Goal: Task Accomplishment & Management: Use online tool/utility

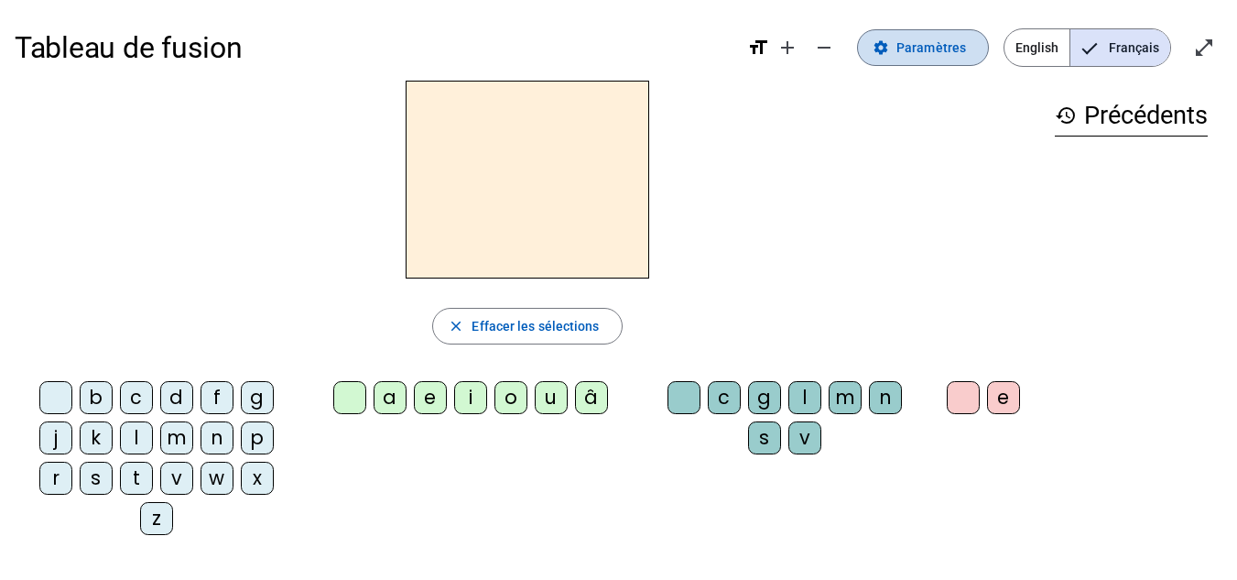
click at [950, 48] on span "Paramètres" at bounding box center [932, 48] width 70 height 22
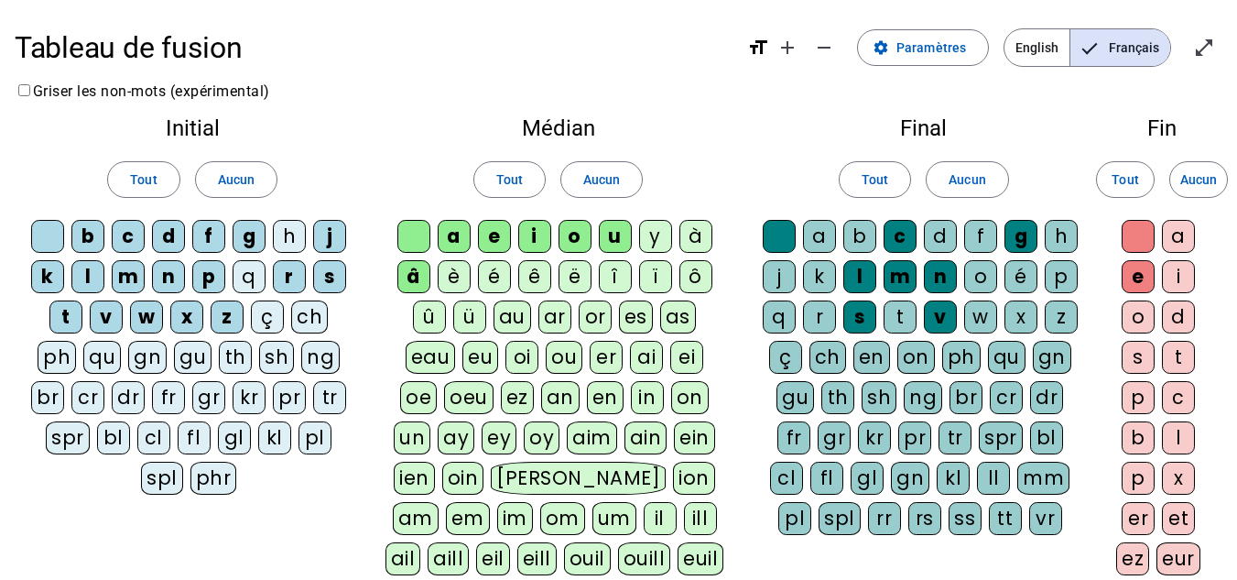
click at [458, 269] on div "è" at bounding box center [454, 276] width 33 height 33
click at [531, 267] on div "ê" at bounding box center [534, 276] width 33 height 33
click at [496, 276] on div "é" at bounding box center [494, 276] width 33 height 33
click at [1020, 317] on div "x" at bounding box center [1021, 316] width 33 height 33
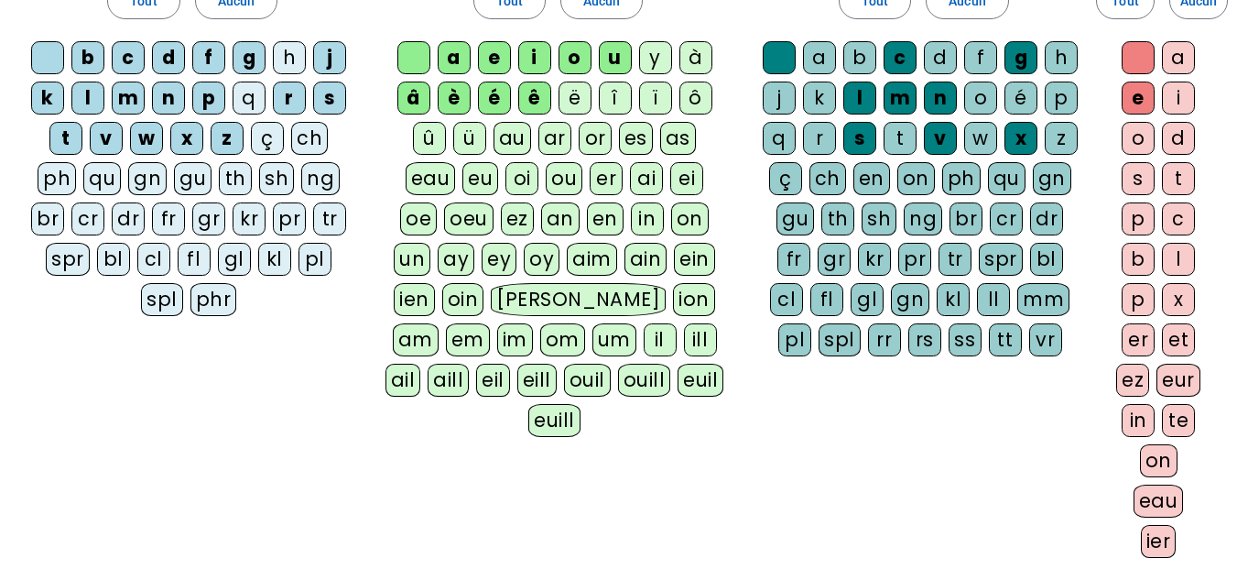
scroll to position [175, 0]
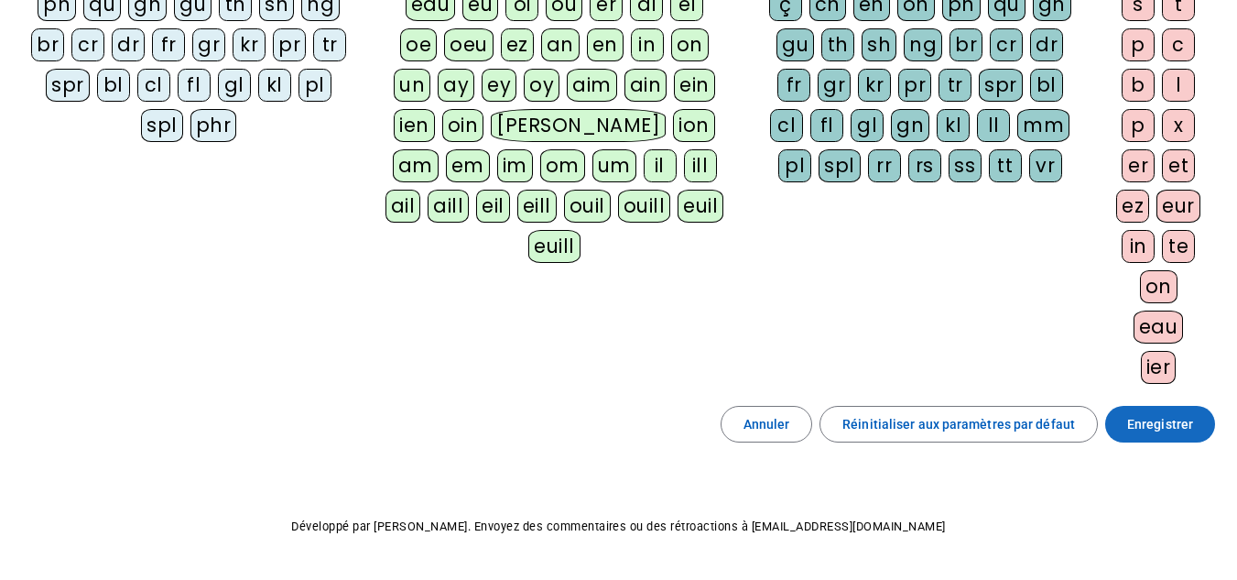
click at [1151, 419] on span "Enregistrer" at bounding box center [1160, 424] width 66 height 22
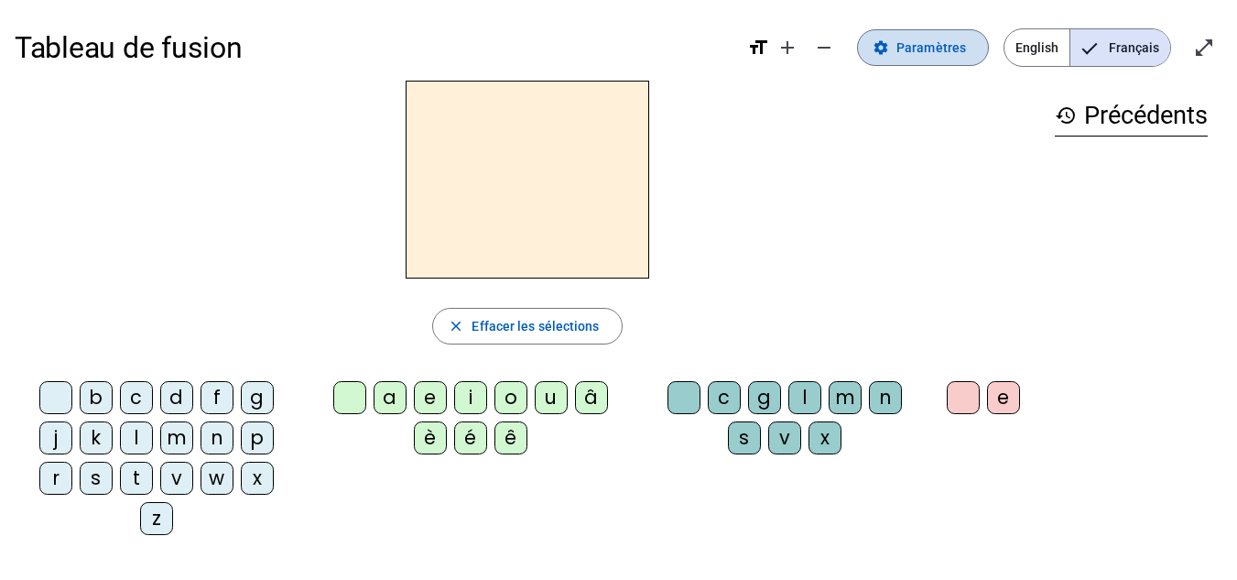
click at [924, 59] on span at bounding box center [923, 48] width 130 height 44
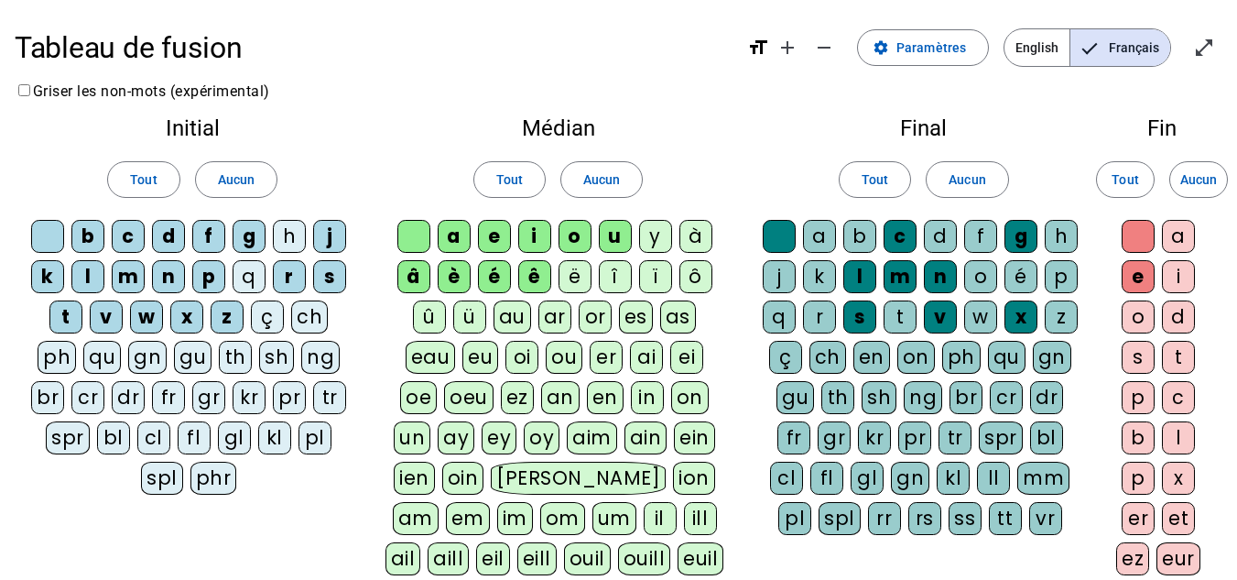
click at [166, 389] on div "fr" at bounding box center [168, 397] width 33 height 33
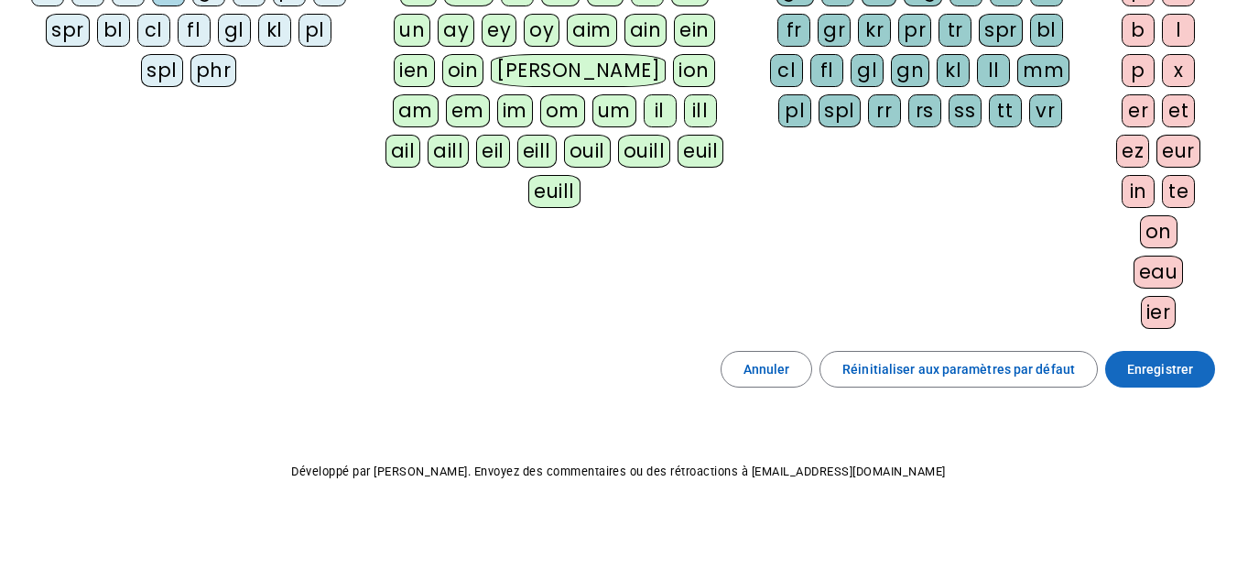
click at [1158, 371] on span "Enregistrer" at bounding box center [1160, 369] width 66 height 22
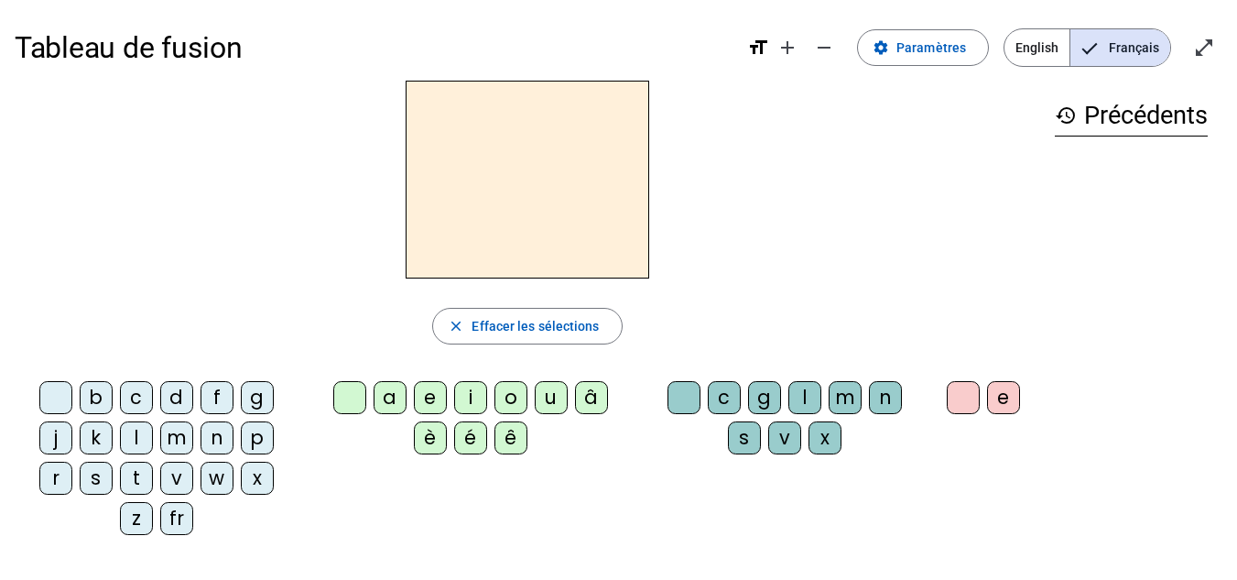
click at [168, 517] on div "fr" at bounding box center [176, 518] width 33 height 33
click at [427, 436] on div "è" at bounding box center [430, 437] width 33 height 33
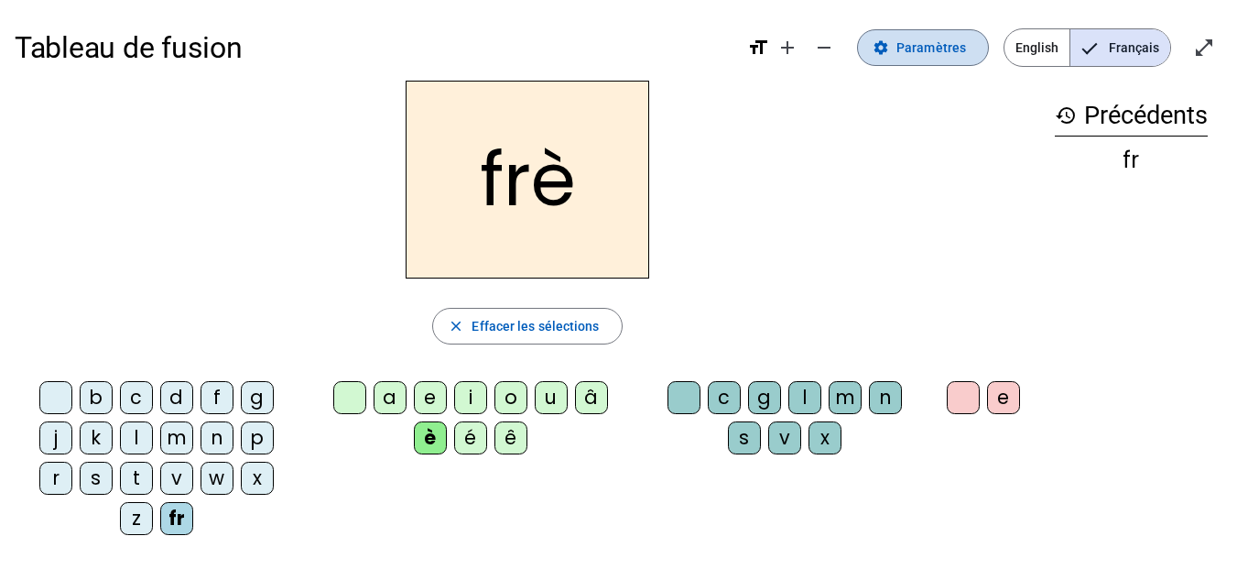
click at [940, 50] on span "Paramètres" at bounding box center [932, 48] width 70 height 22
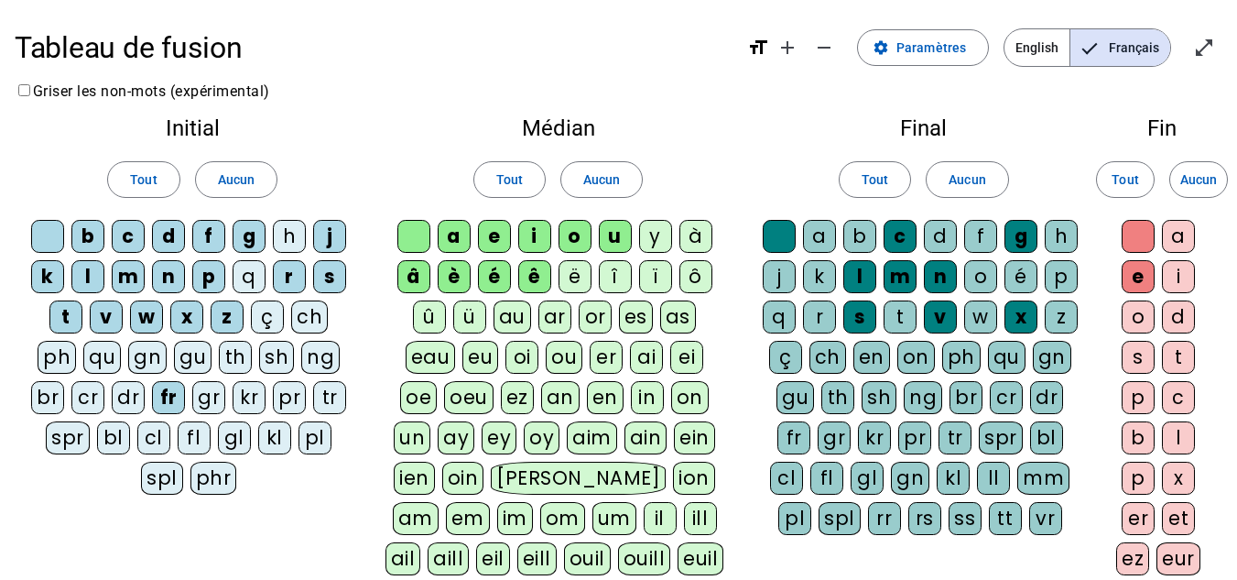
click at [816, 311] on div "r" at bounding box center [819, 316] width 33 height 33
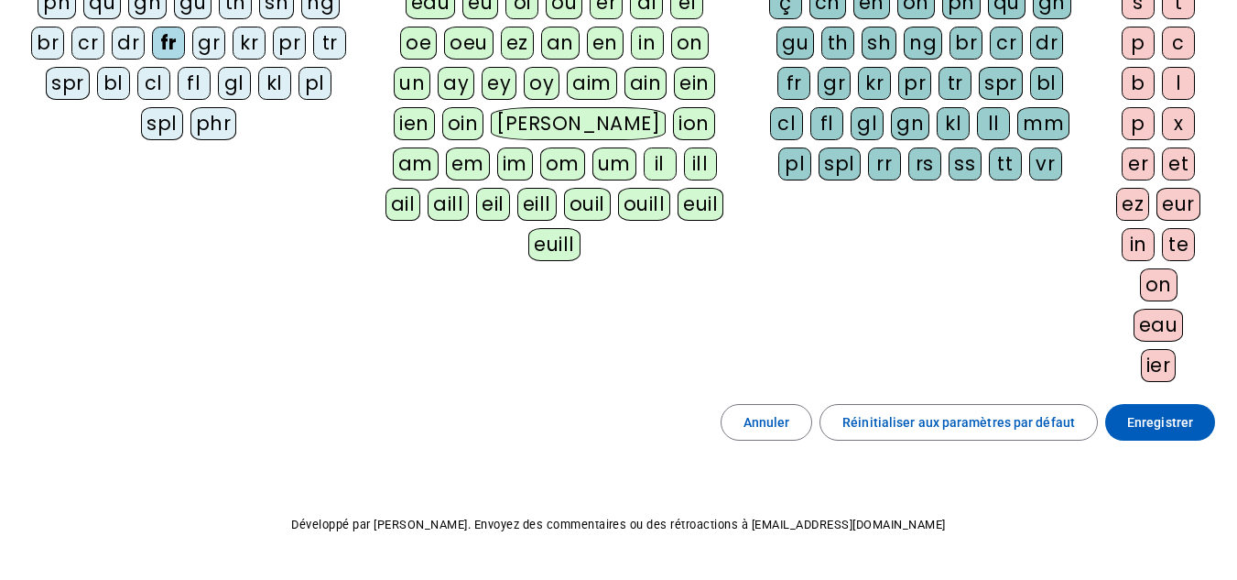
scroll to position [408, 0]
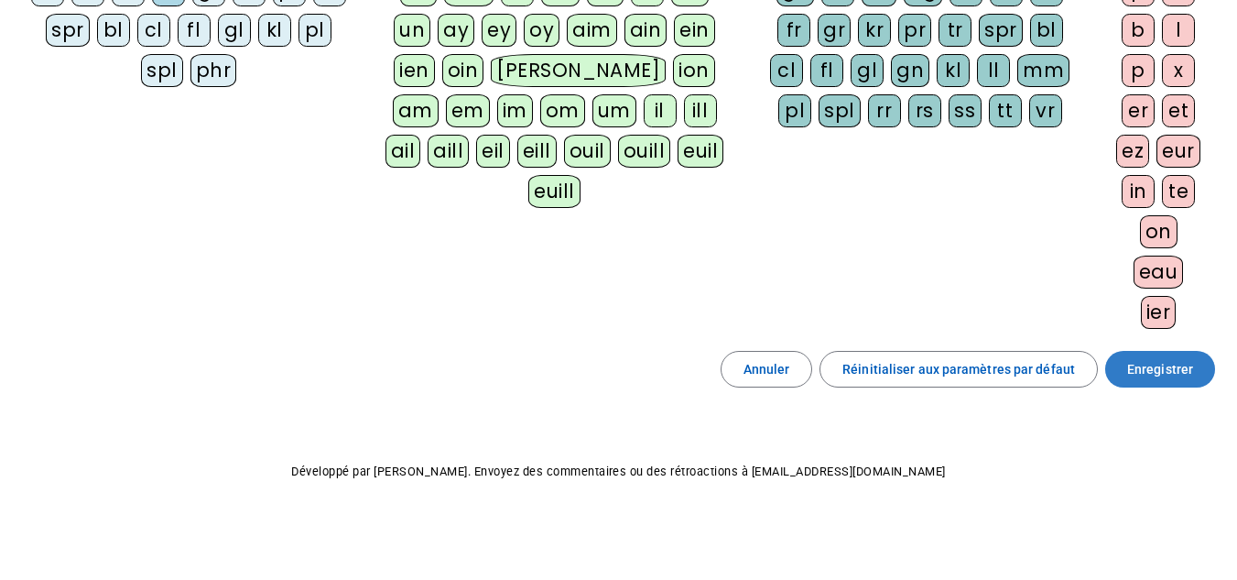
click at [1134, 347] on span at bounding box center [1161, 369] width 110 height 44
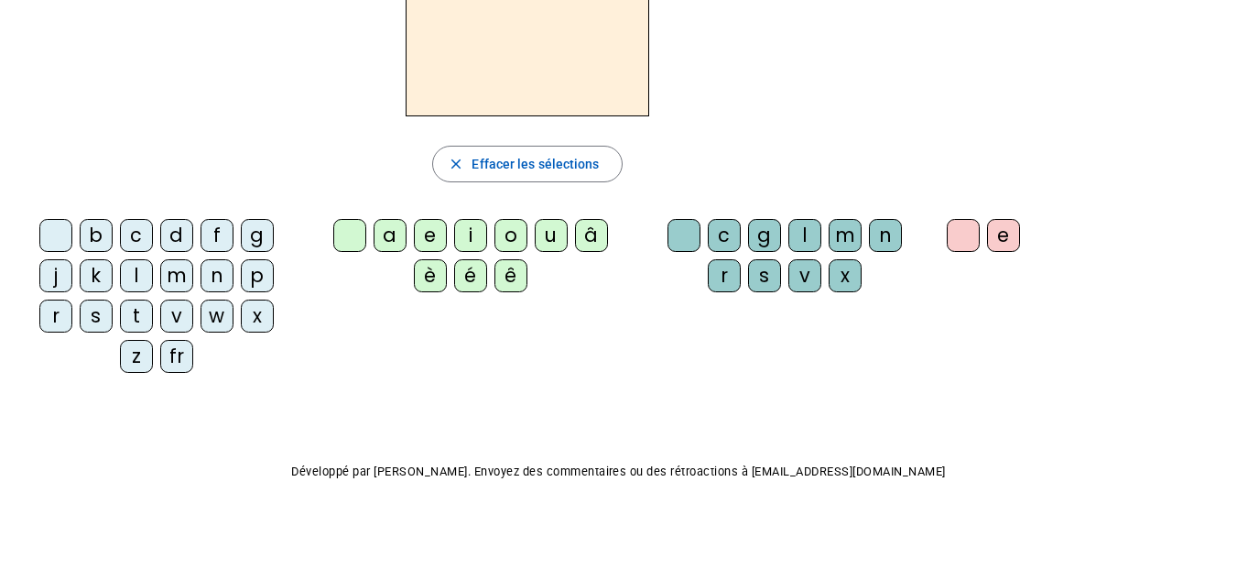
click at [1134, 347] on div "history Précédents" at bounding box center [1131, 138] width 182 height 440
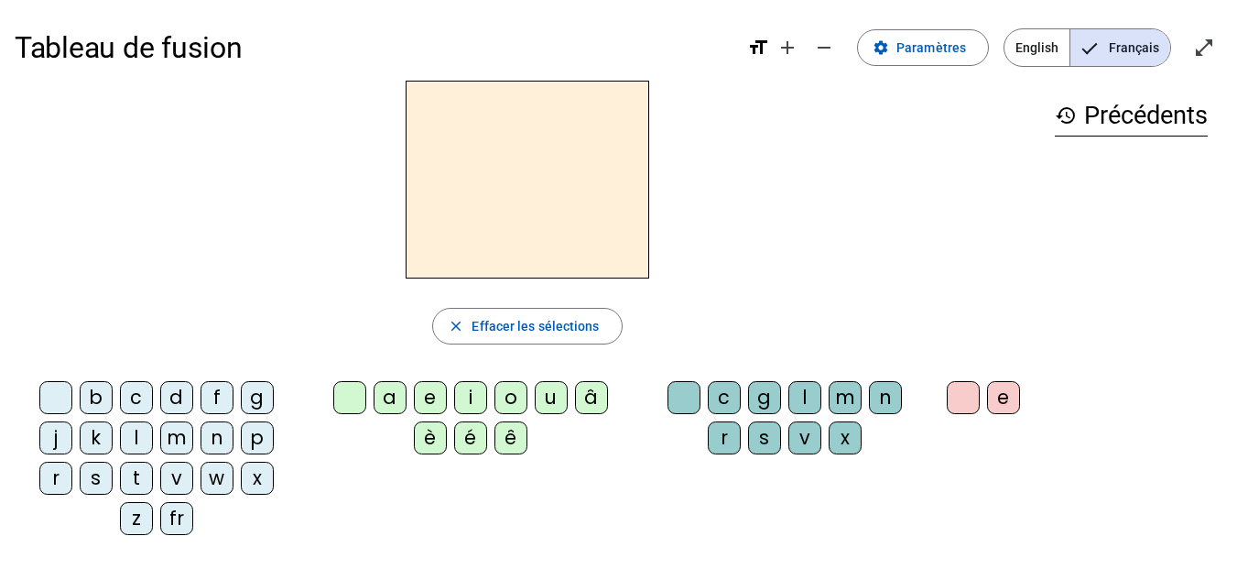
click at [181, 523] on div "fr" at bounding box center [176, 518] width 33 height 33
click at [428, 432] on div "è" at bounding box center [430, 437] width 33 height 33
click at [724, 430] on div "r" at bounding box center [724, 437] width 33 height 33
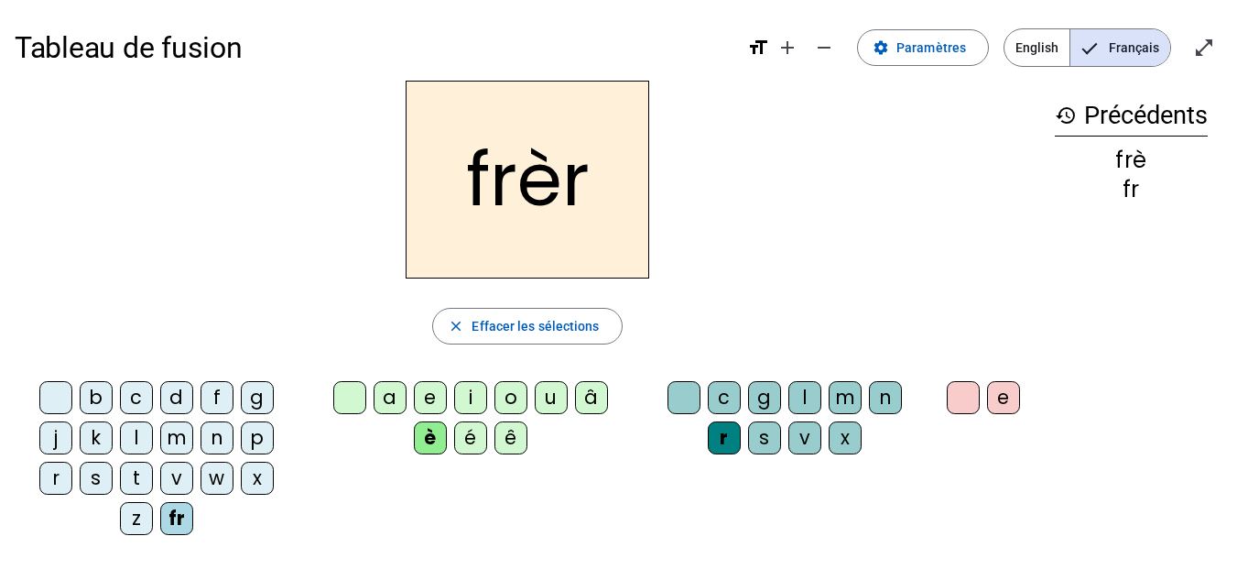
click at [1012, 387] on div "e" at bounding box center [1003, 397] width 33 height 33
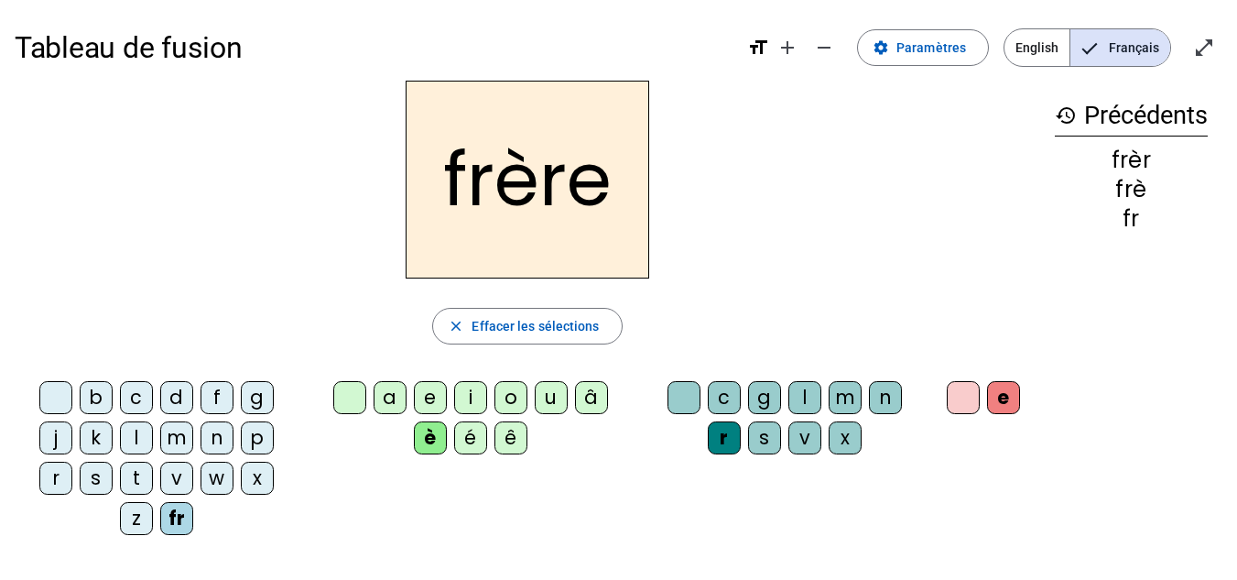
click at [262, 435] on div "p" at bounding box center [257, 437] width 33 height 33
click at [178, 434] on div "m" at bounding box center [176, 437] width 33 height 33
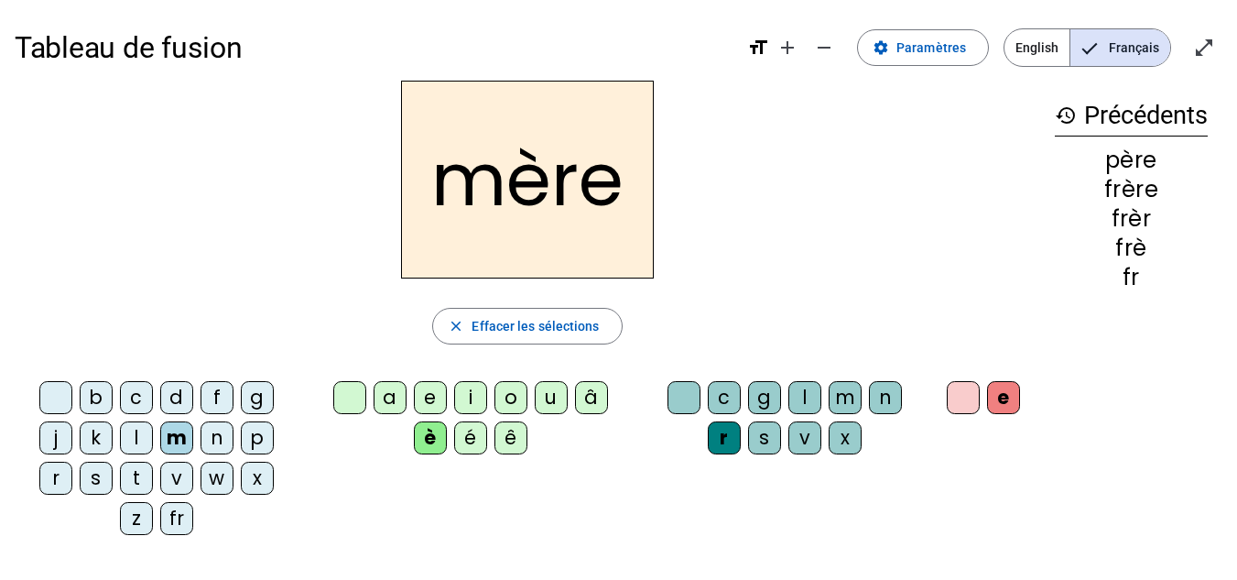
click at [254, 401] on div "g" at bounding box center [257, 397] width 33 height 33
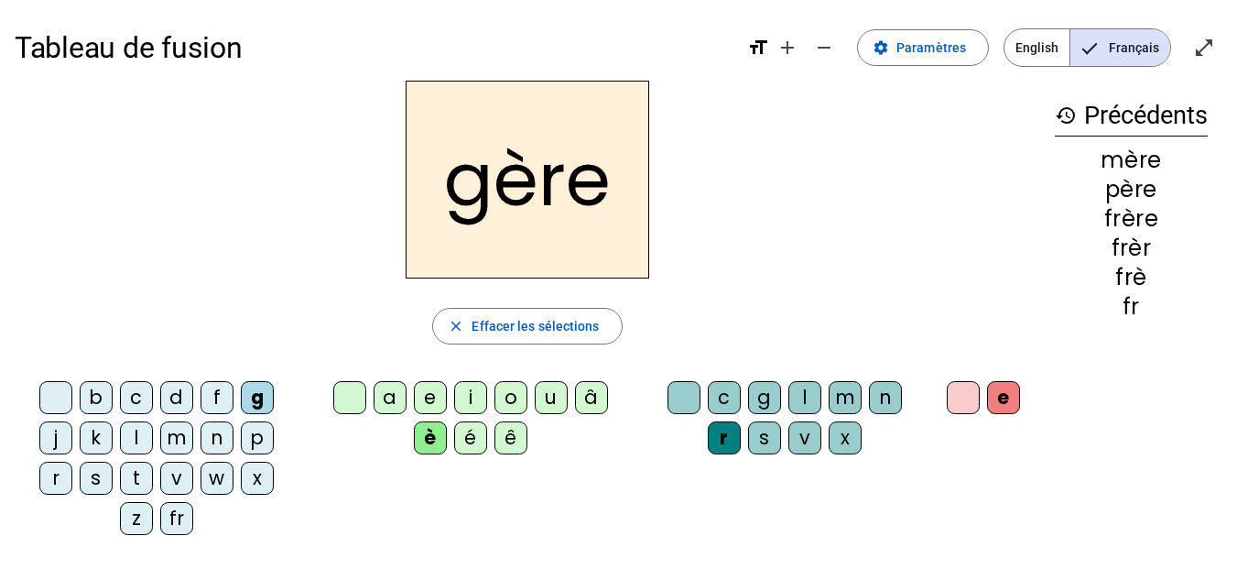
click at [387, 398] on div "a" at bounding box center [390, 397] width 33 height 33
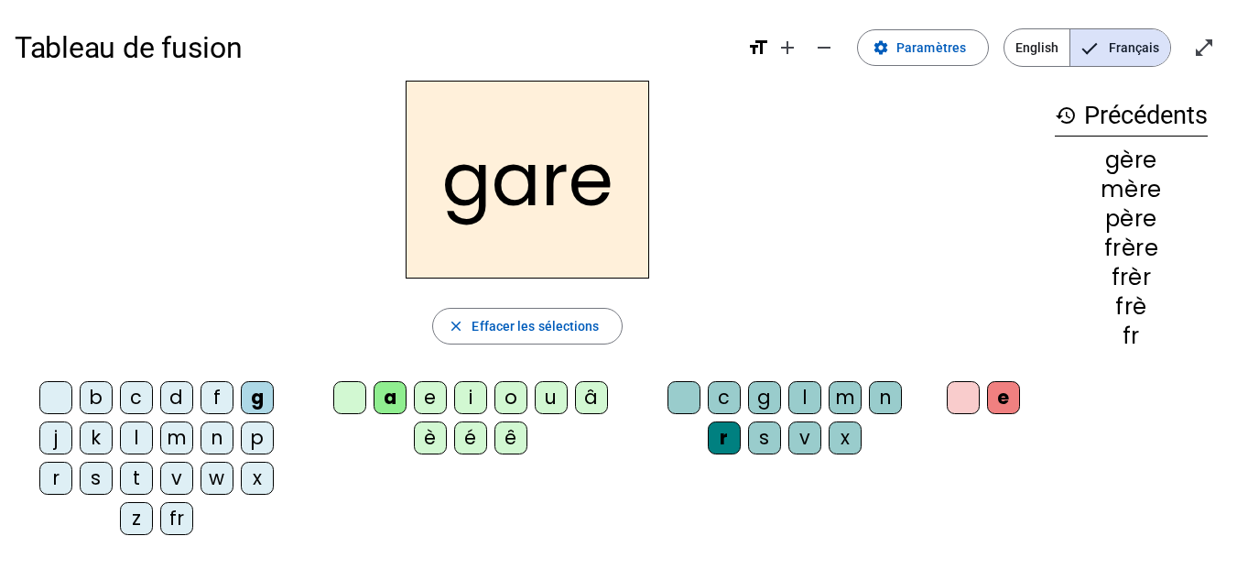
click at [758, 402] on div "g" at bounding box center [764, 397] width 33 height 33
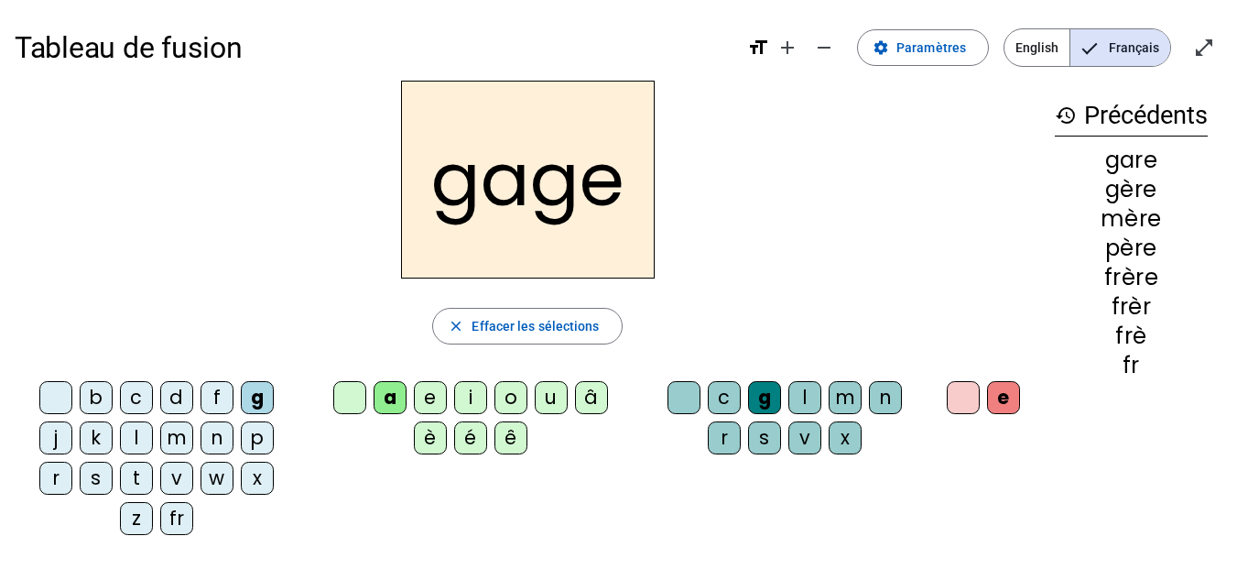
click at [103, 482] on div "s" at bounding box center [96, 478] width 33 height 33
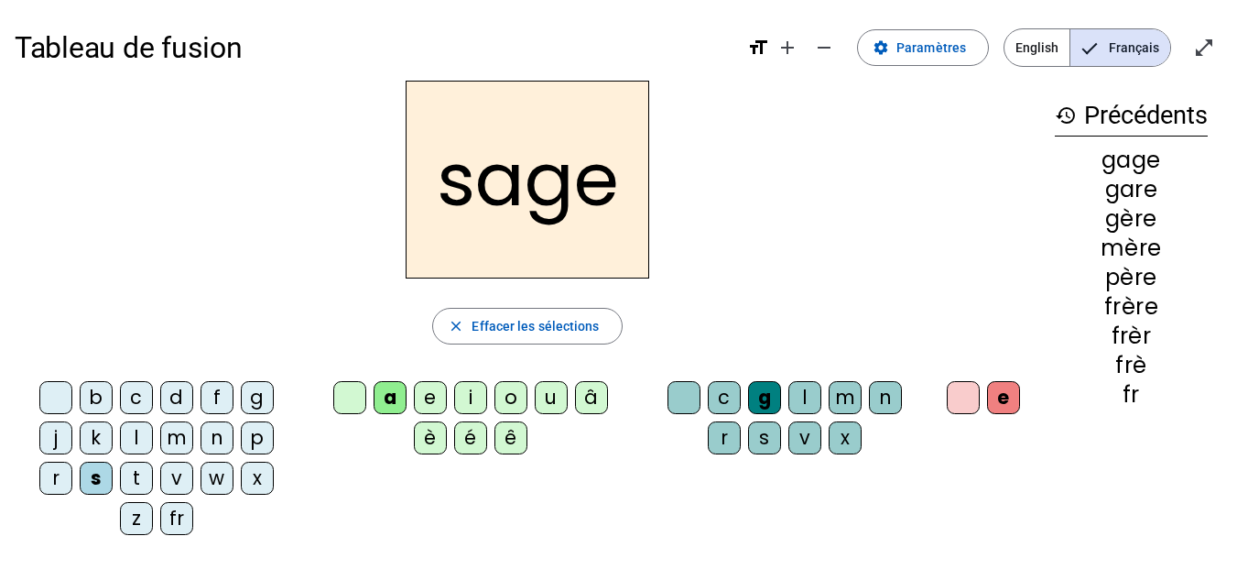
click at [254, 420] on letter-bubble "g" at bounding box center [261, 401] width 40 height 40
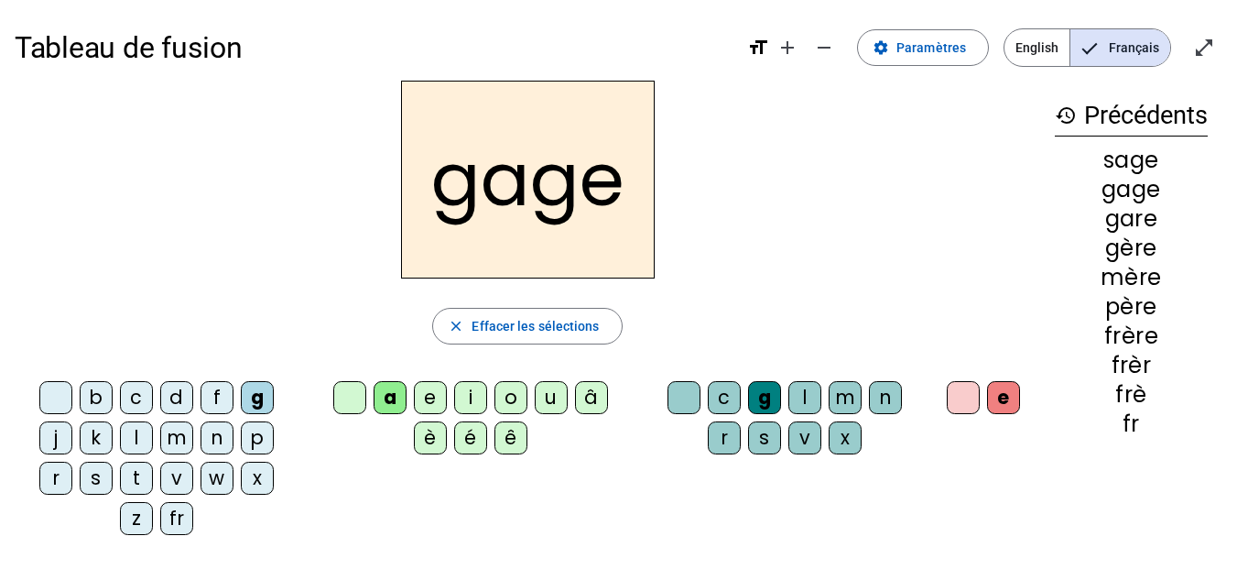
click at [256, 430] on div "p" at bounding box center [257, 437] width 33 height 33
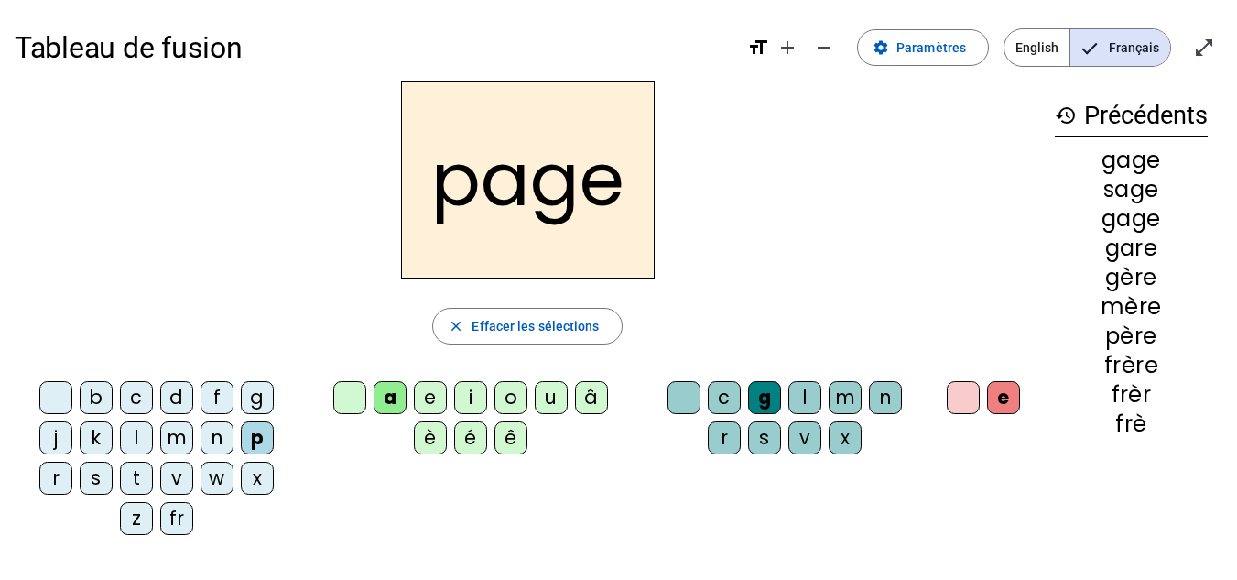
click at [478, 396] on div "i" at bounding box center [470, 397] width 33 height 33
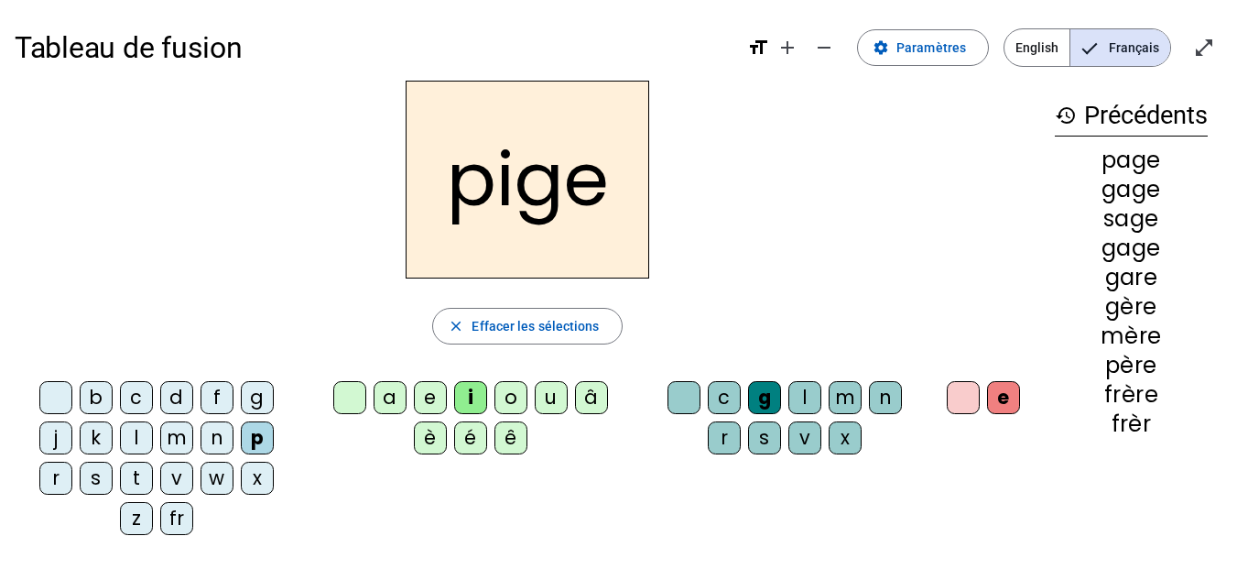
click at [213, 398] on div "f" at bounding box center [217, 397] width 33 height 33
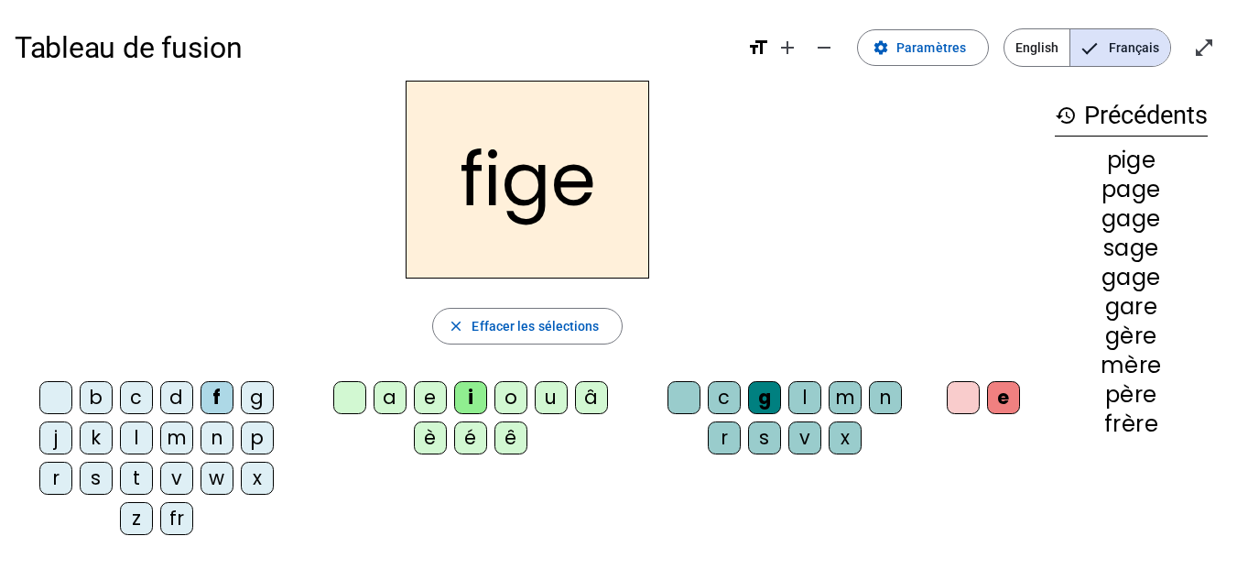
click at [848, 436] on div "x" at bounding box center [845, 437] width 33 height 33
